Goal: Transaction & Acquisition: Purchase product/service

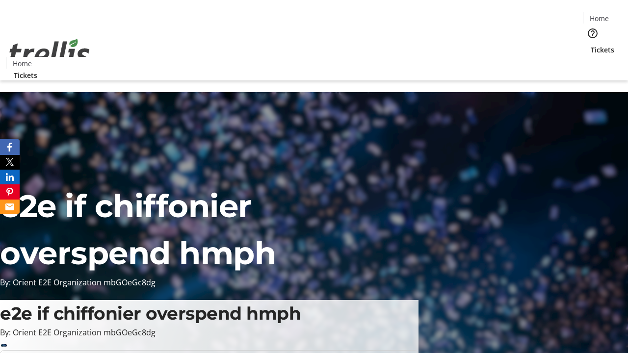
click at [590, 45] on span "Tickets" at bounding box center [602, 50] width 24 height 10
